Goal: Task Accomplishment & Management: Contribute content

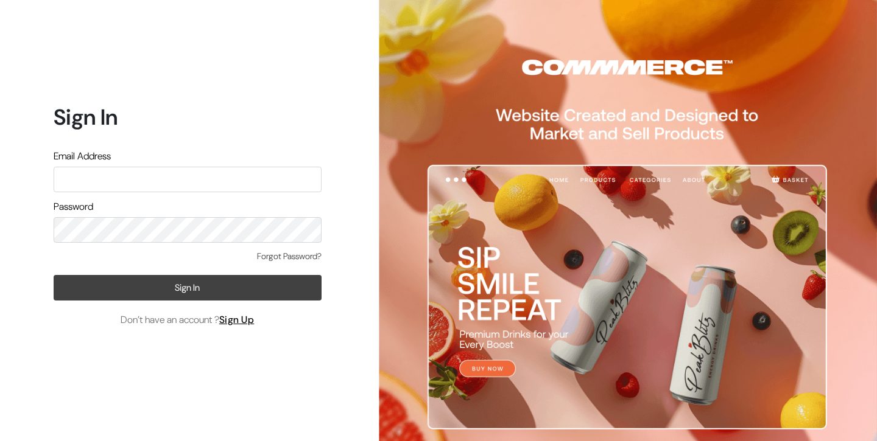
type input "info.dermaheal@gmail.com"
click at [170, 295] on button "Sign In" at bounding box center [188, 288] width 268 height 26
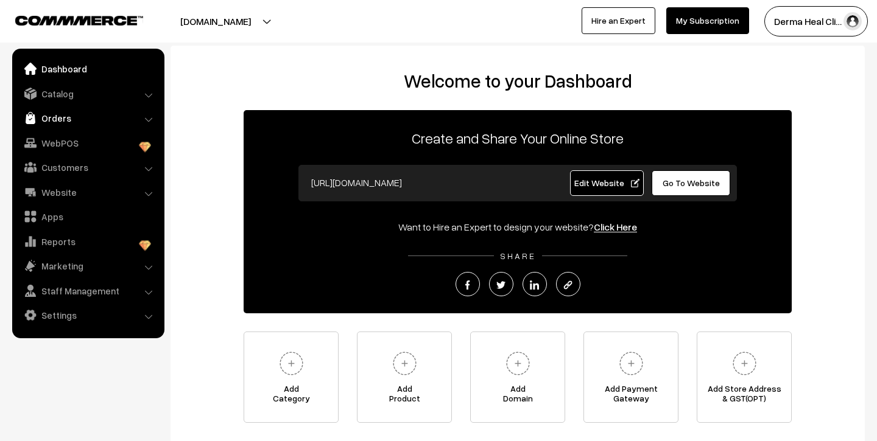
click at [61, 116] on link "Orders" at bounding box center [87, 118] width 145 height 22
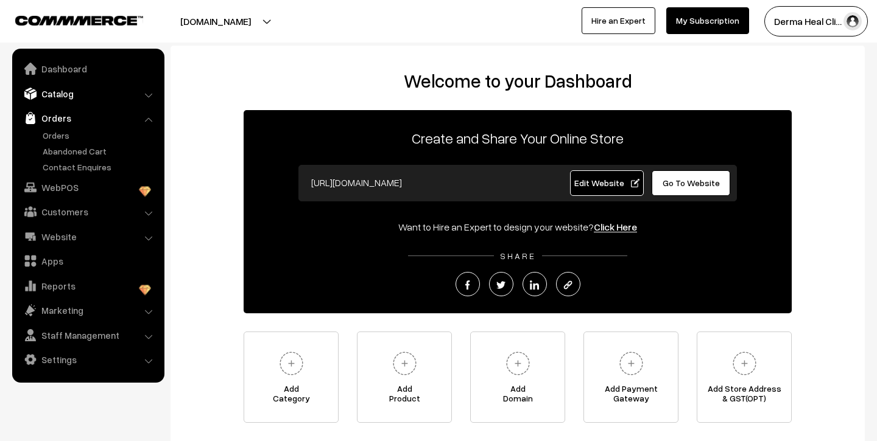
click at [75, 97] on link "Catalog" at bounding box center [87, 94] width 145 height 22
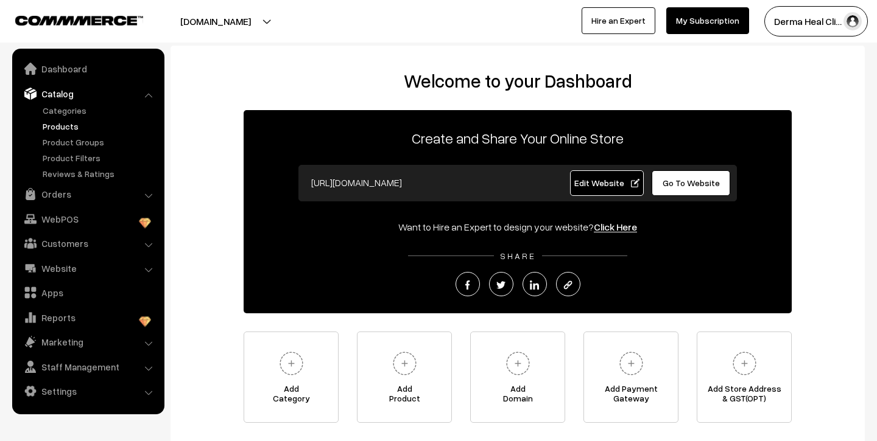
click at [69, 128] on link "Products" at bounding box center [100, 126] width 121 height 13
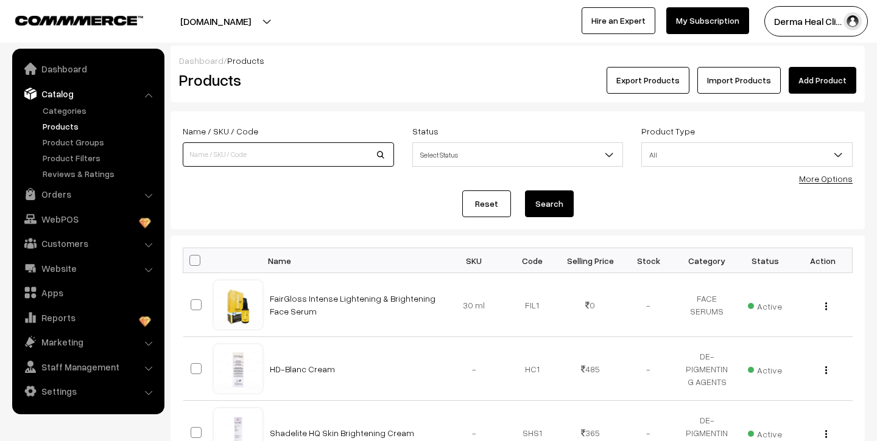
click at [356, 152] on input at bounding box center [288, 154] width 211 height 24
type input "qtskin cream"
click at [525, 191] on button "Search" at bounding box center [549, 204] width 49 height 27
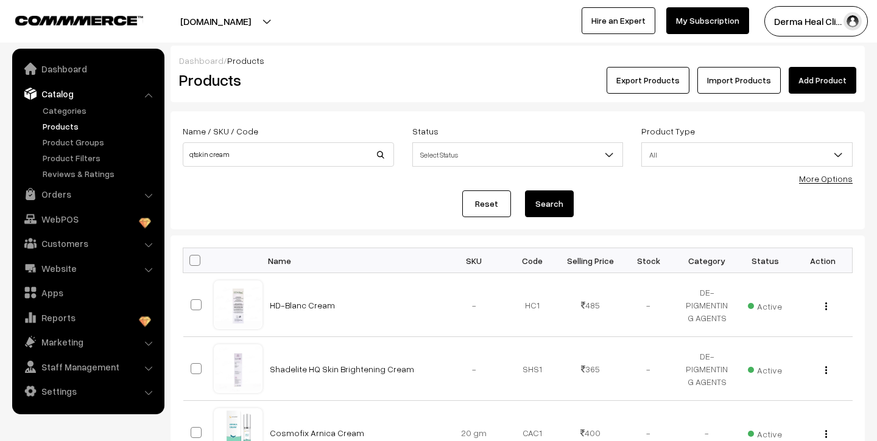
click at [837, 80] on link "Add Product" at bounding box center [822, 80] width 68 height 27
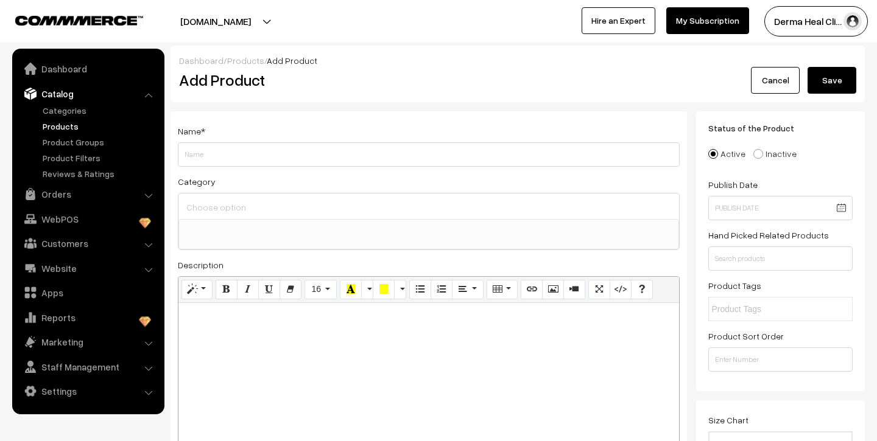
select select
click at [318, 147] on input "Weight" at bounding box center [429, 154] width 502 height 24
